Goal: Task Accomplishment & Management: Use online tool/utility

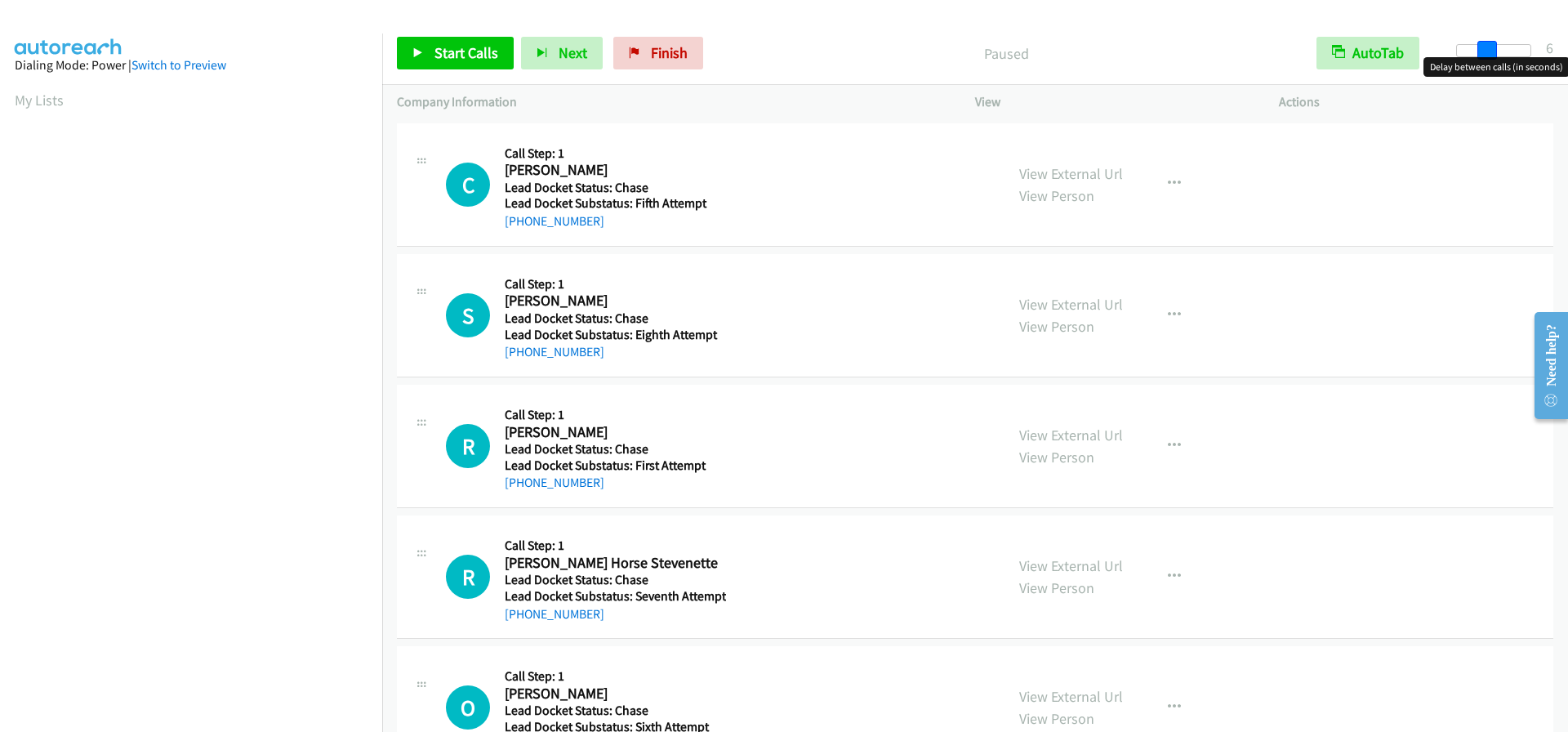
drag, startPoint x: 1453, startPoint y: 51, endPoint x: 1483, endPoint y: 61, distance: 31.6
click at [1483, 61] on body "Start Calls Pause Next Finish Paused AutoTab AutoTab 6 Company Information Info…" at bounding box center [784, 39] width 1568 height 78
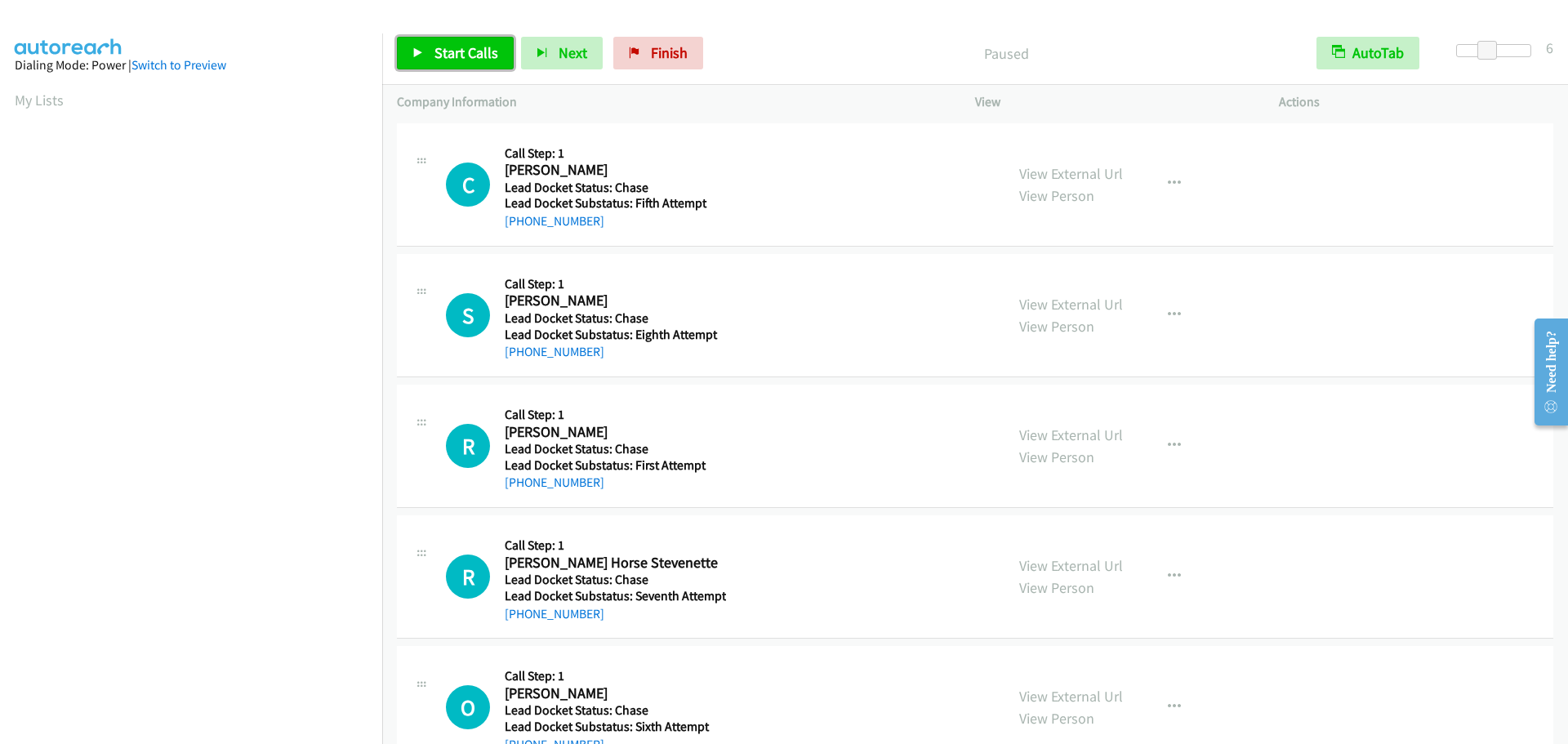
click at [458, 46] on span "Start Calls" at bounding box center [466, 53] width 64 height 19
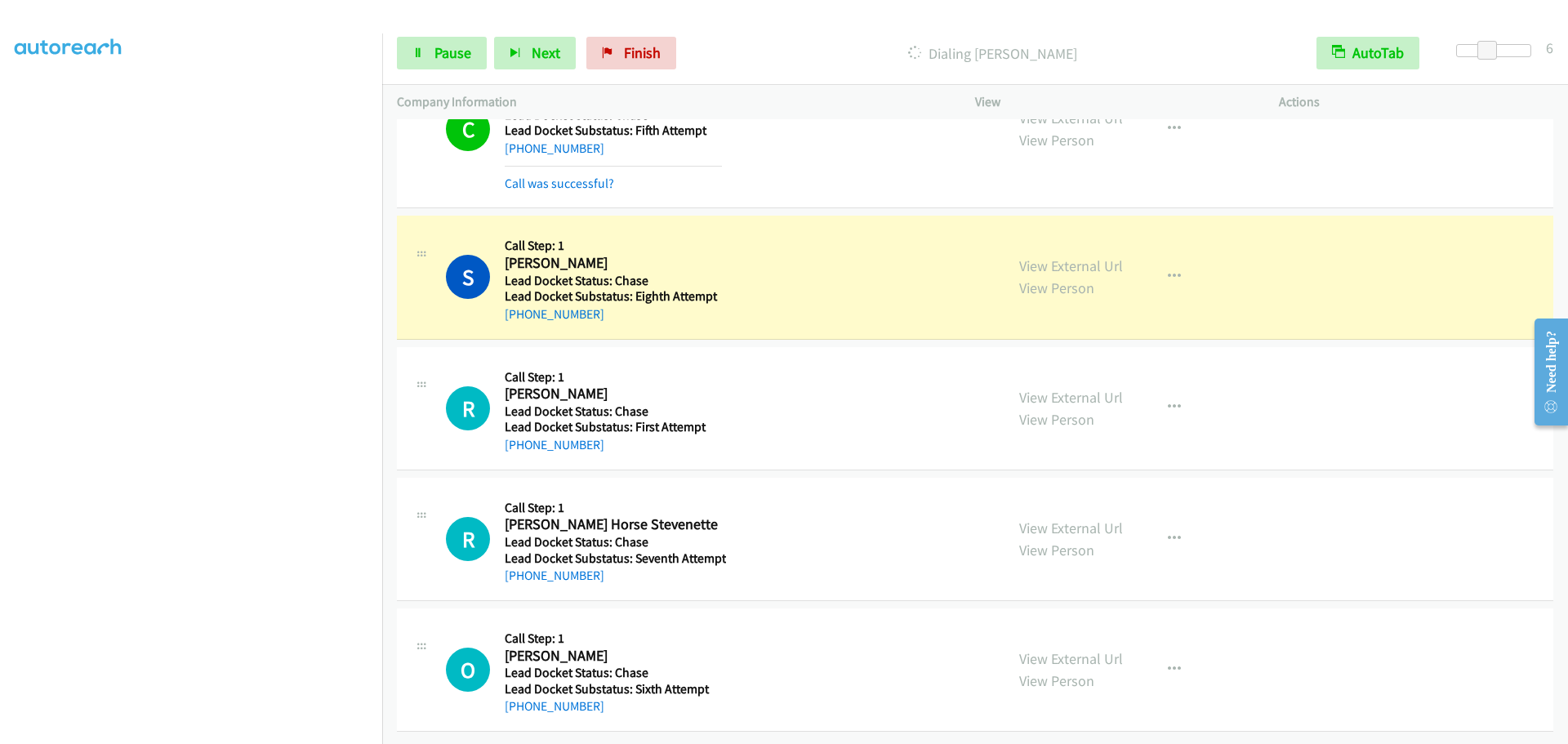
scroll to position [85, 0]
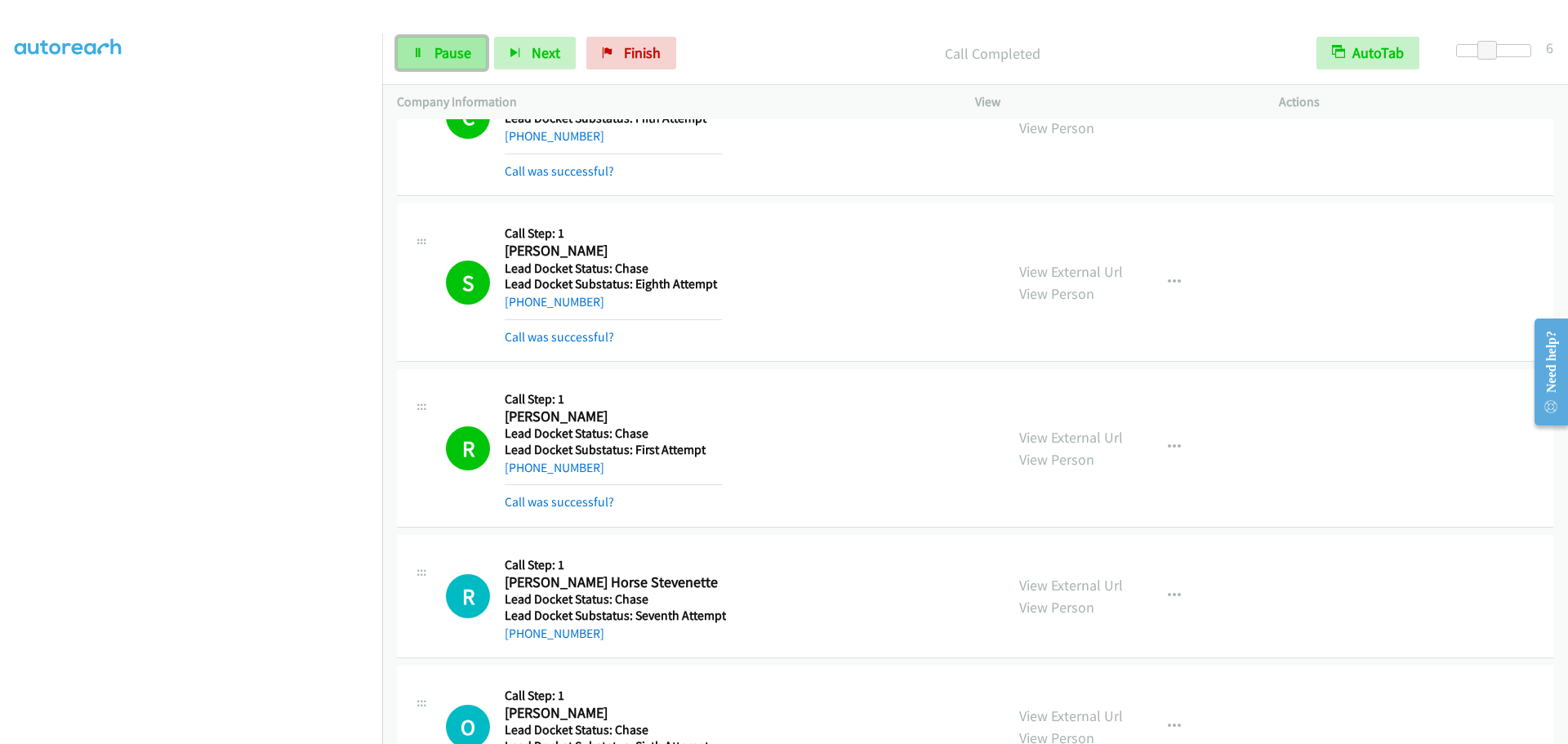
click at [438, 67] on link "Pause" at bounding box center [442, 54] width 90 height 33
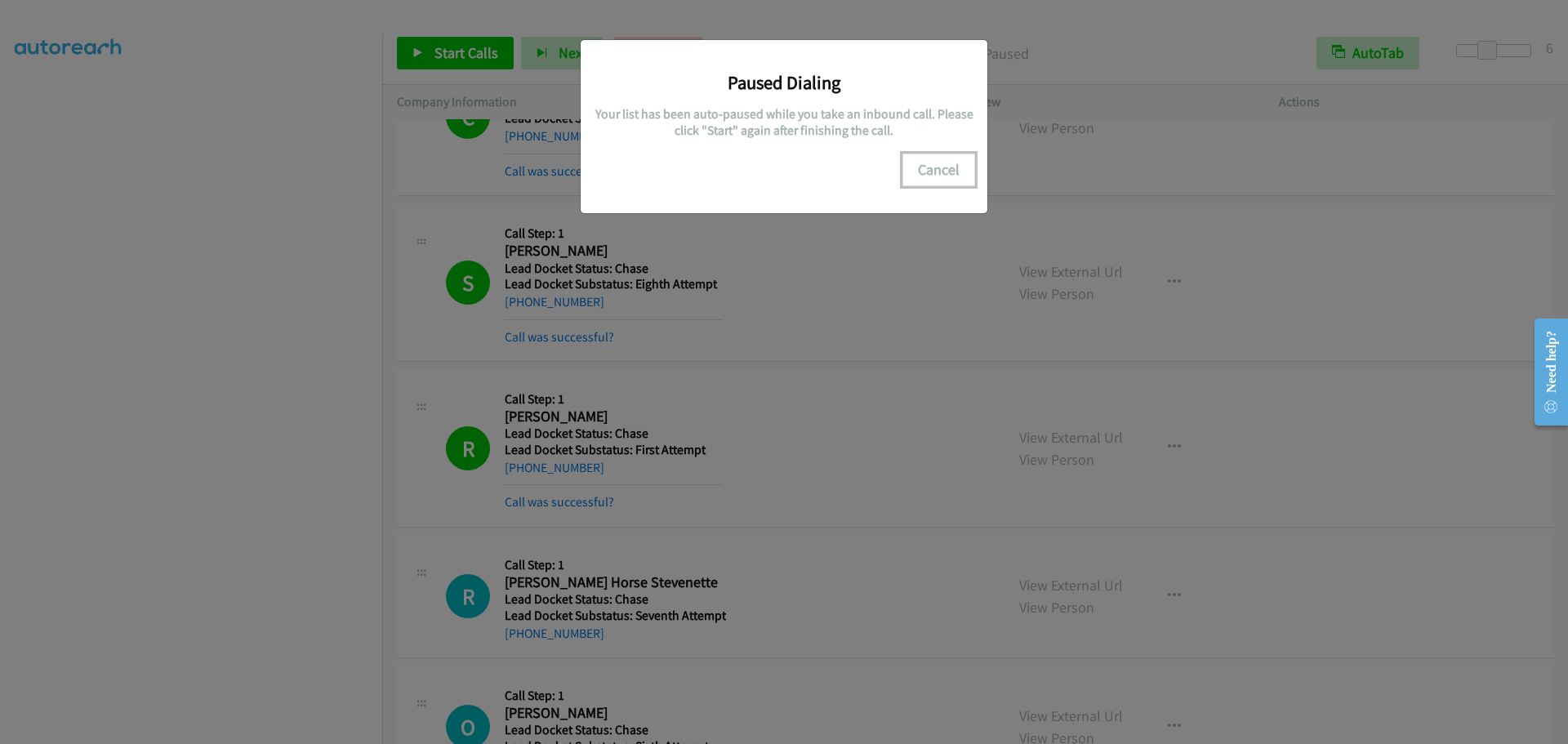
click at [936, 176] on button "Cancel" at bounding box center [939, 170] width 72 height 33
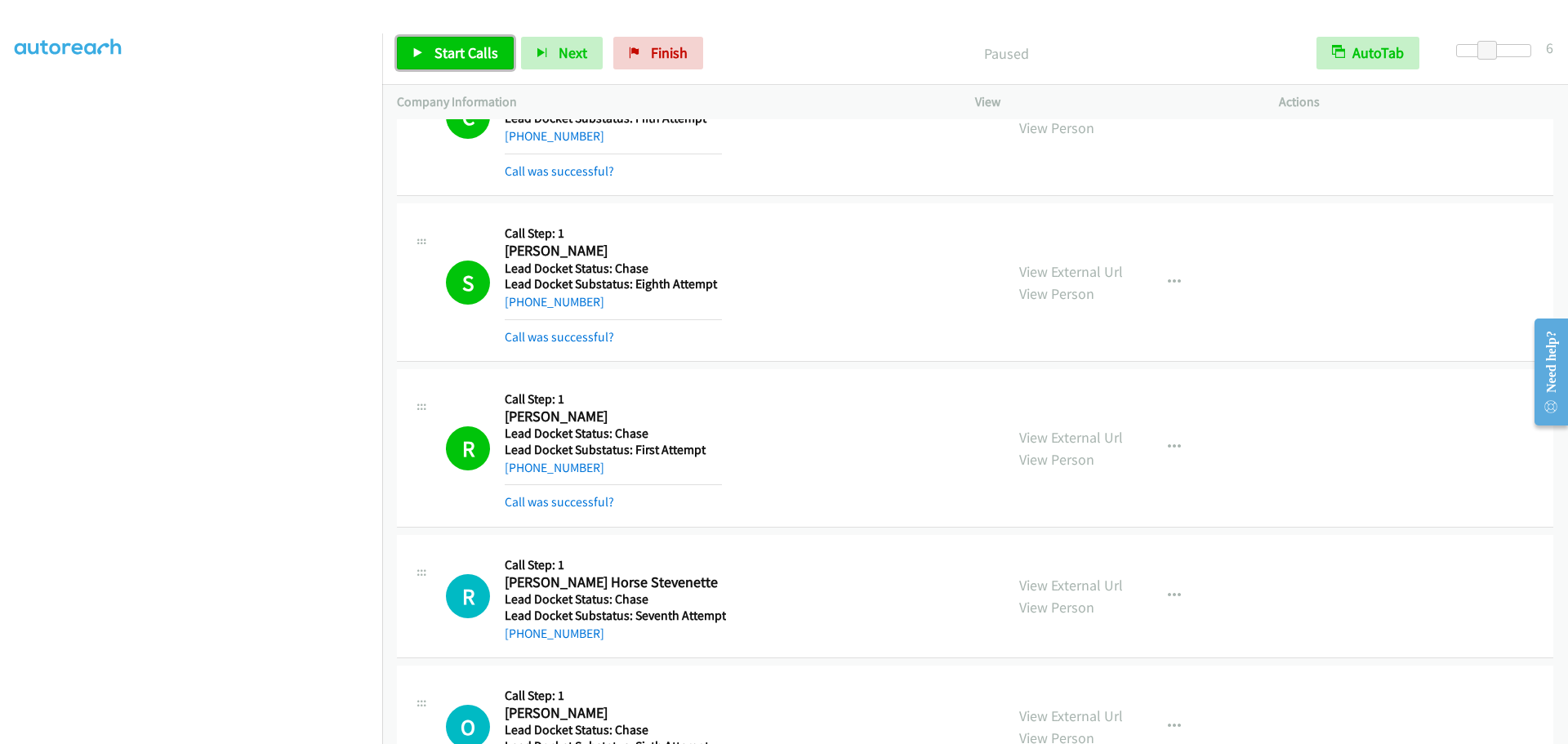
click at [419, 54] on icon at bounding box center [418, 54] width 11 height 11
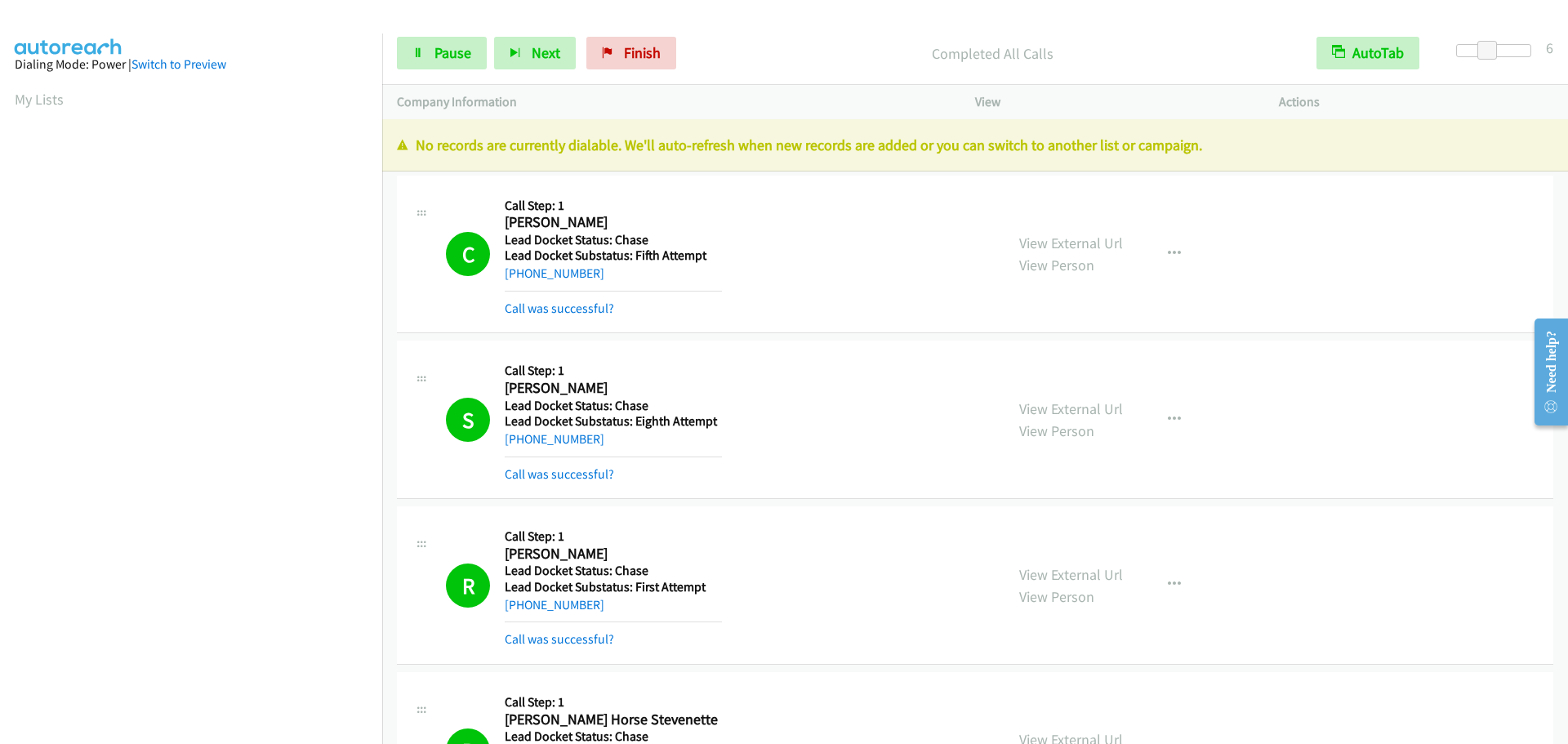
scroll to position [0, 0]
click at [40, 101] on link "My Lists" at bounding box center [39, 100] width 49 height 19
